Goal: Task Accomplishment & Management: Manage account settings

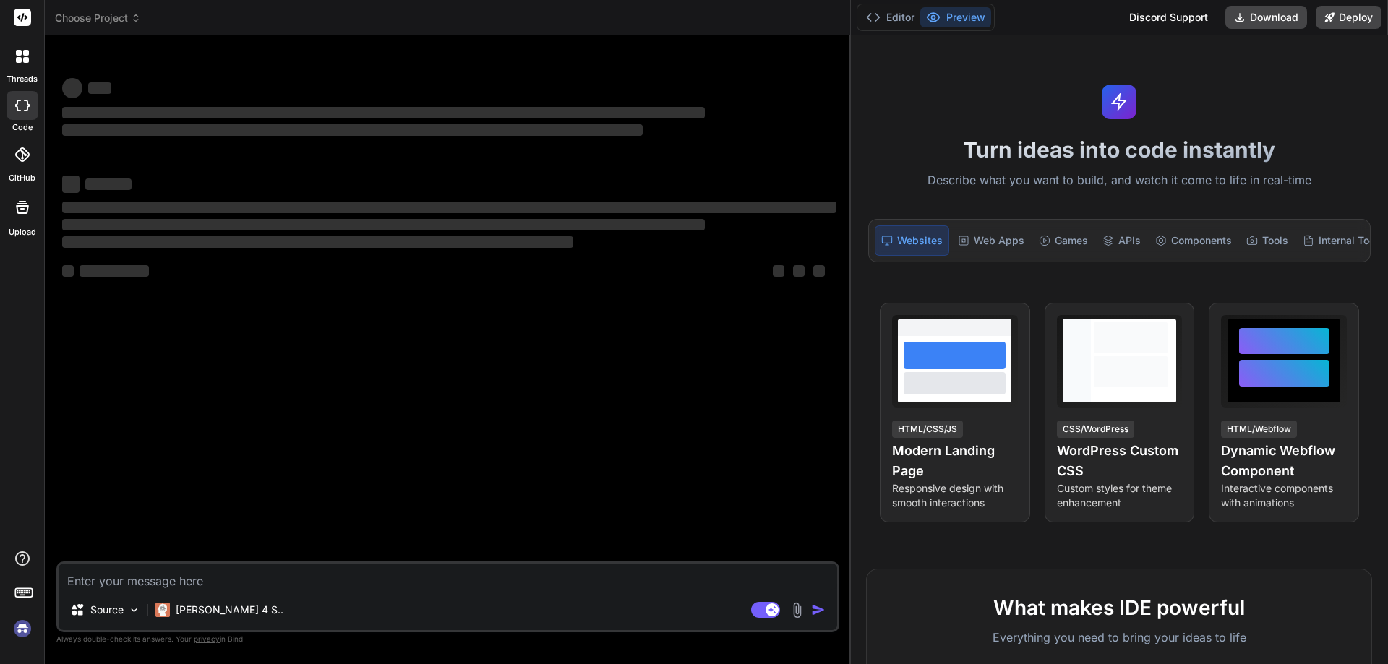
drag, startPoint x: 488, startPoint y: 205, endPoint x: 1387, endPoint y: 278, distance: 902.0
click at [1387, 278] on div "Choose Project Created with Pixso. Bind AI Web Search Created with Pixso. Code …" at bounding box center [716, 332] width 1343 height 664
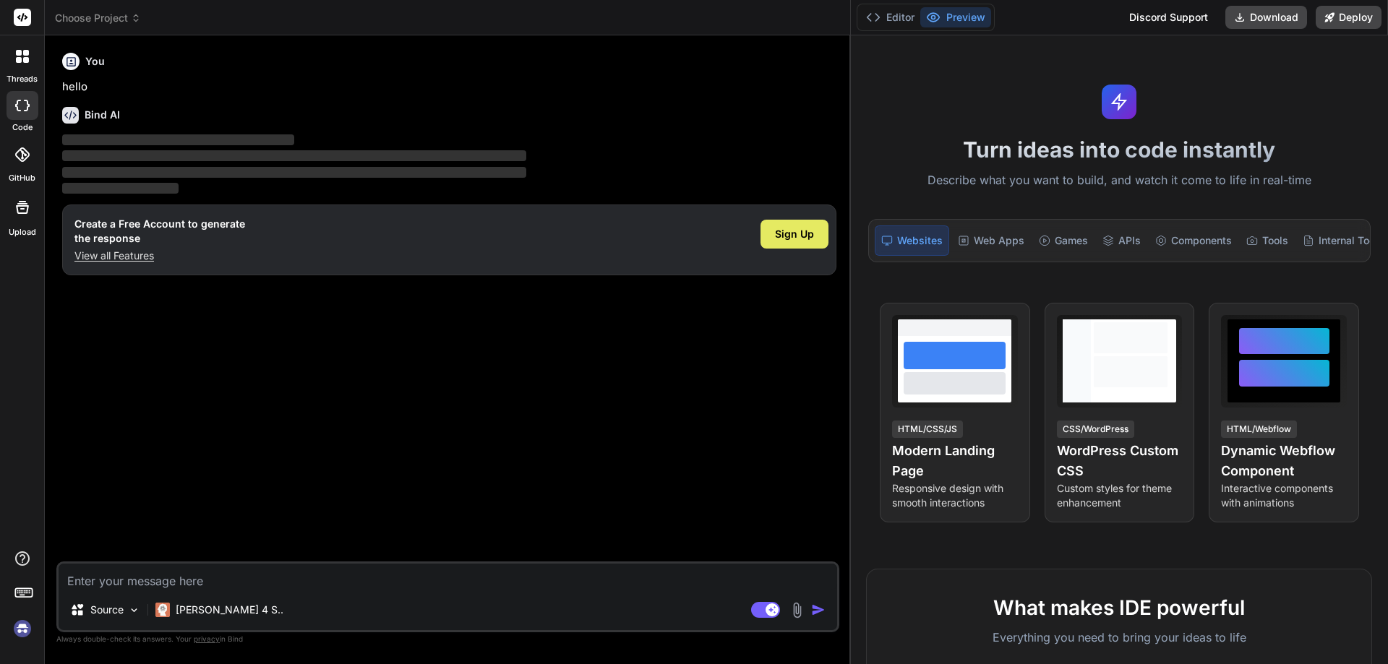
click at [780, 233] on span "Sign Up" at bounding box center [794, 234] width 39 height 14
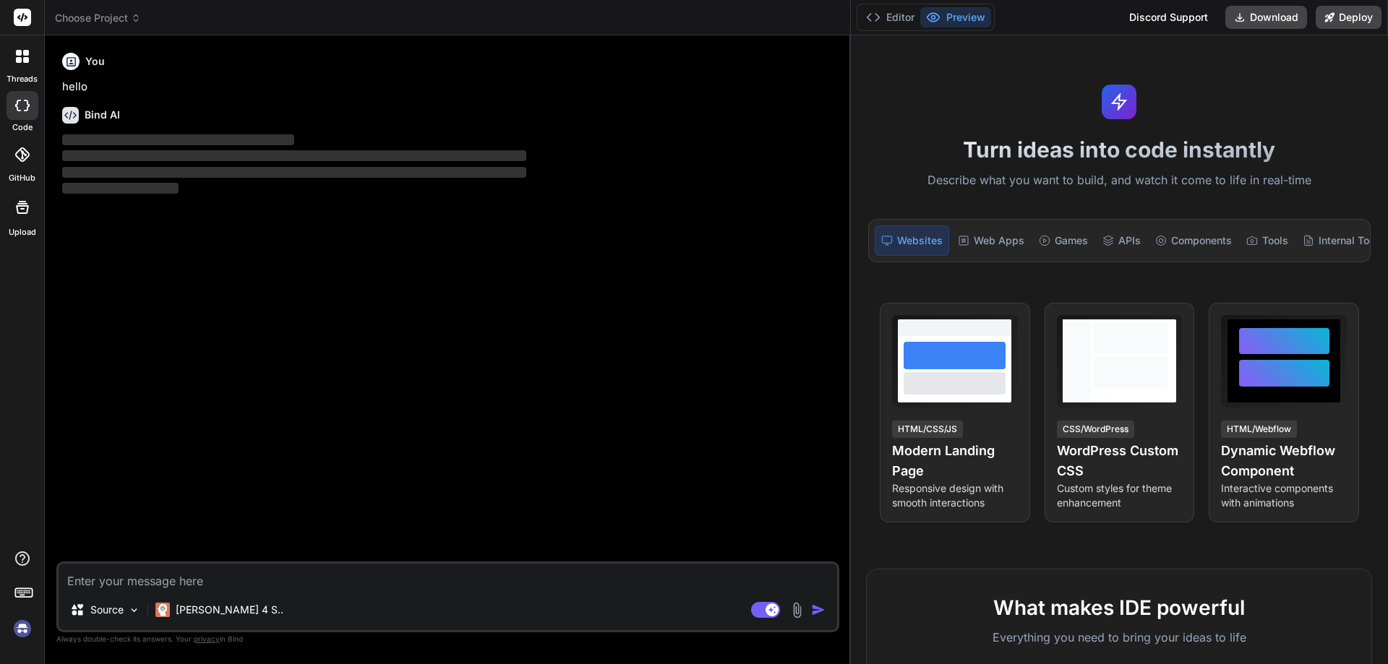
type textarea "x"
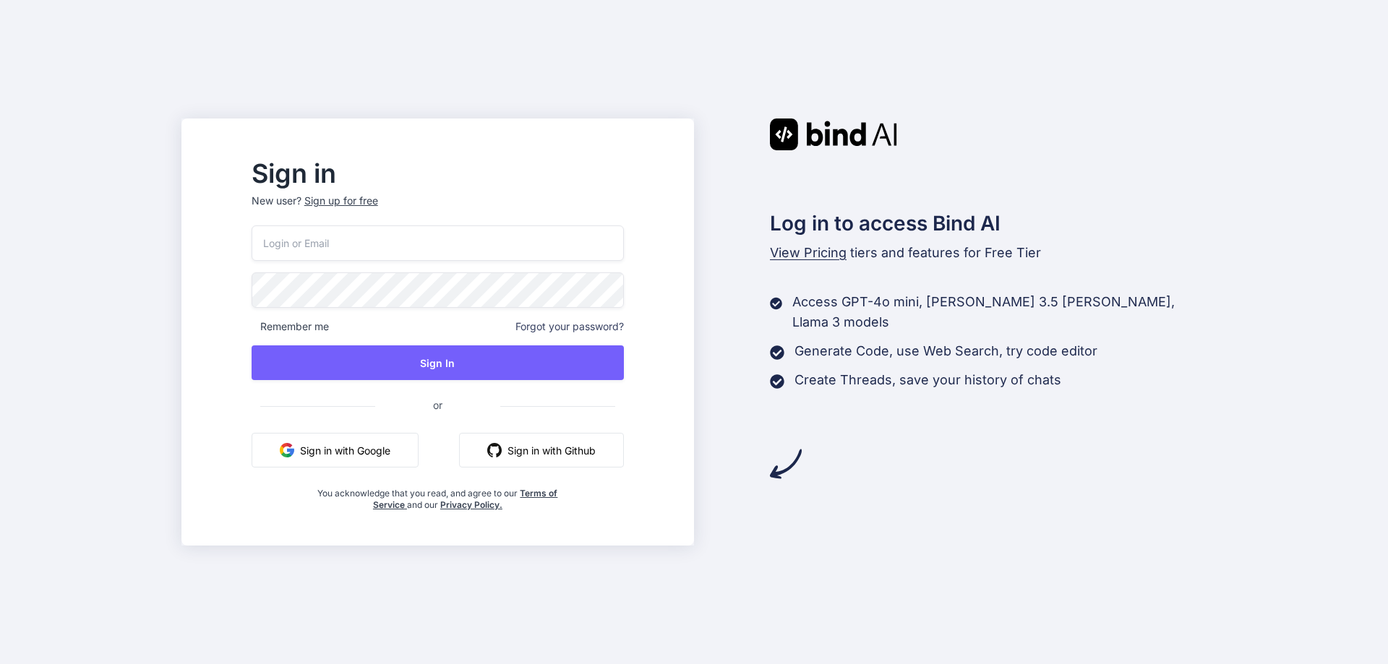
click at [495, 241] on input "email" at bounding box center [437, 242] width 372 height 35
type input "[EMAIL_ADDRESS][DOMAIN_NAME]"
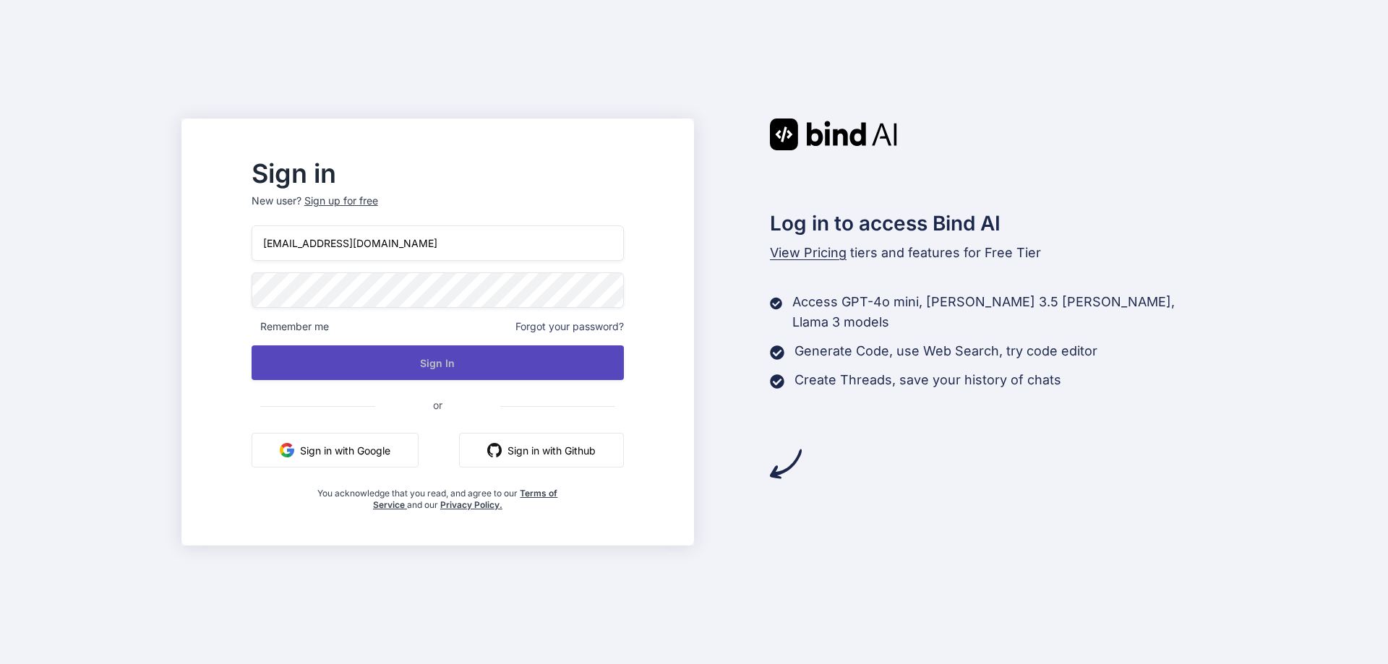
click at [465, 364] on button "Sign In" at bounding box center [437, 362] width 372 height 35
